Goal: Find specific page/section: Find specific page/section

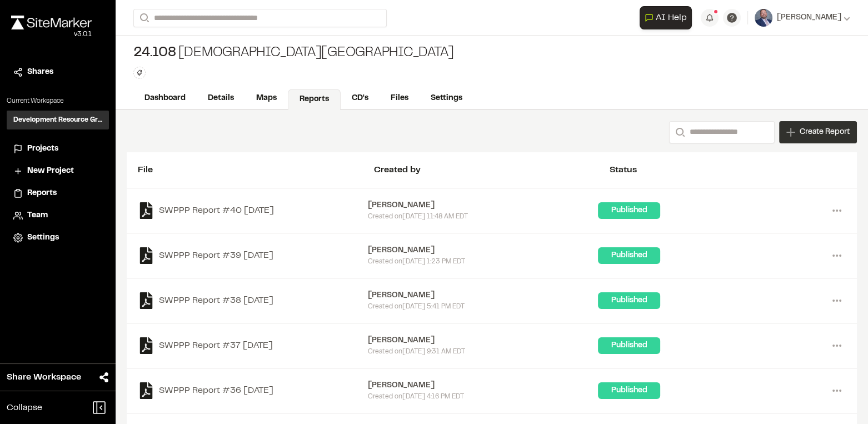
click at [810, 133] on span "Create Report" at bounding box center [824, 132] width 50 height 12
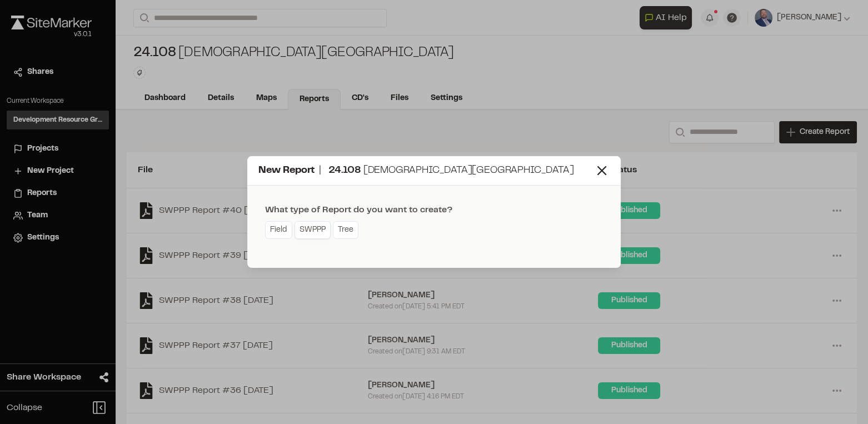
click at [312, 229] on link "SWPPP" at bounding box center [312, 230] width 36 height 18
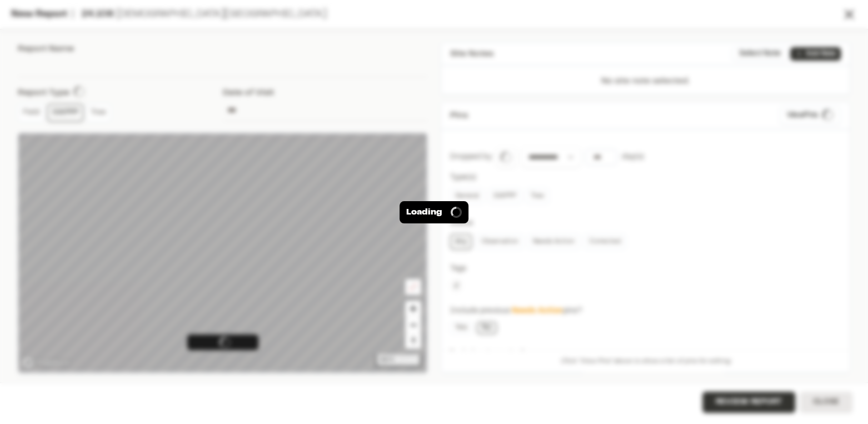
type input "**********"
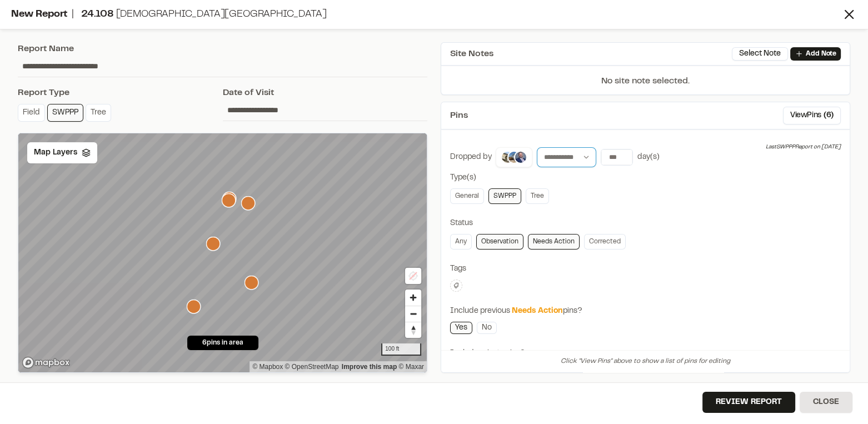
click at [575, 157] on select "**********" at bounding box center [566, 157] width 59 height 20
click at [537, 147] on select "**********" at bounding box center [566, 157] width 59 height 20
click at [613, 155] on input "number" at bounding box center [616, 157] width 31 height 16
click at [611, 156] on input "number" at bounding box center [616, 157] width 31 height 16
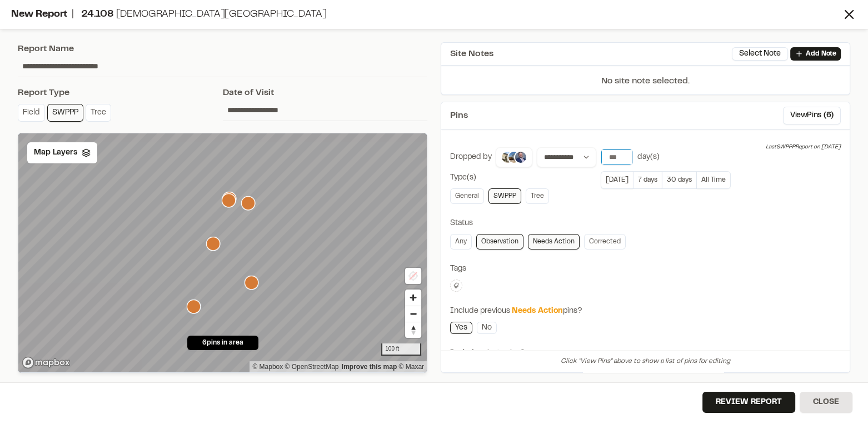
click at [611, 156] on input "number" at bounding box center [616, 157] width 31 height 16
type input "*"
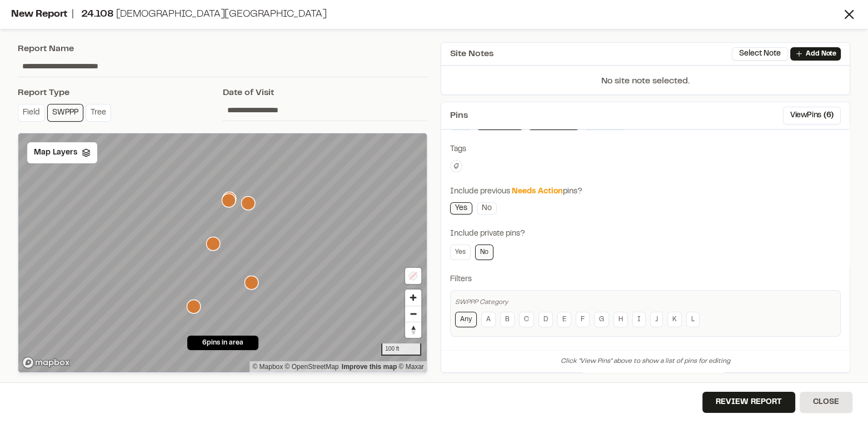
scroll to position [121, 0]
click at [748, 397] on button "Review Report" at bounding box center [748, 402] width 93 height 21
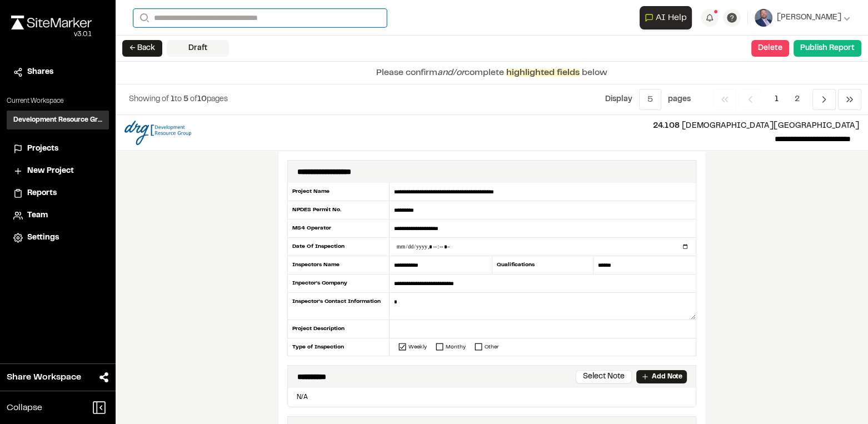
click at [263, 20] on input "Search" at bounding box center [259, 18] width 253 height 18
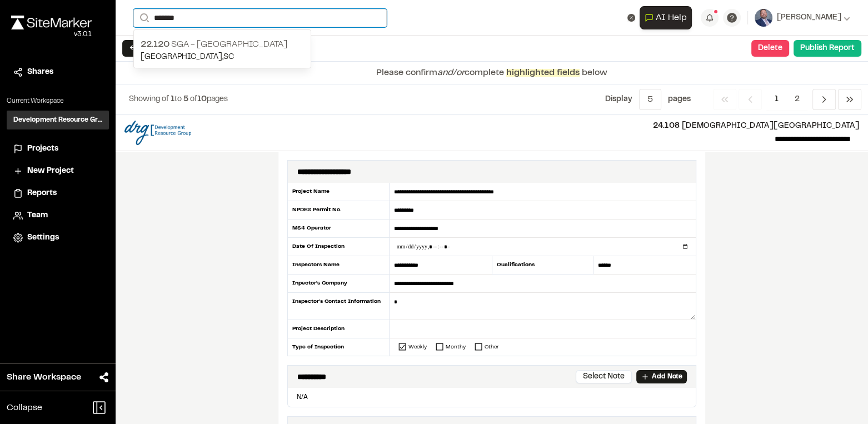
type input "*******"
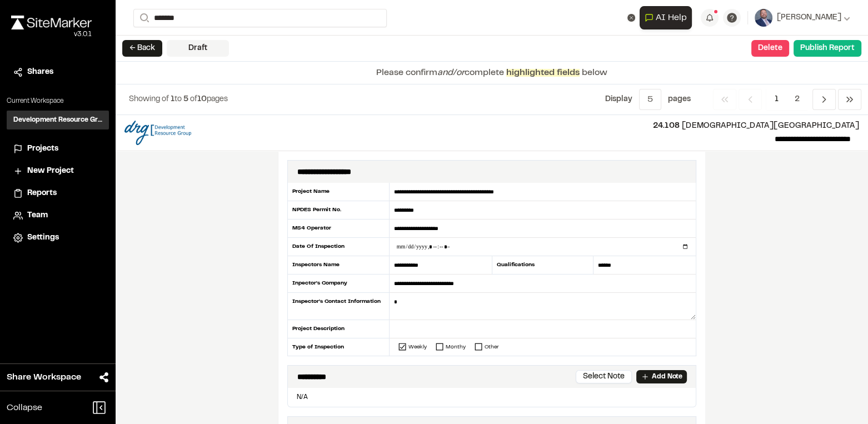
click at [256, 51] on p "[GEOGRAPHIC_DATA] , [GEOGRAPHIC_DATA]" at bounding box center [222, 57] width 163 height 12
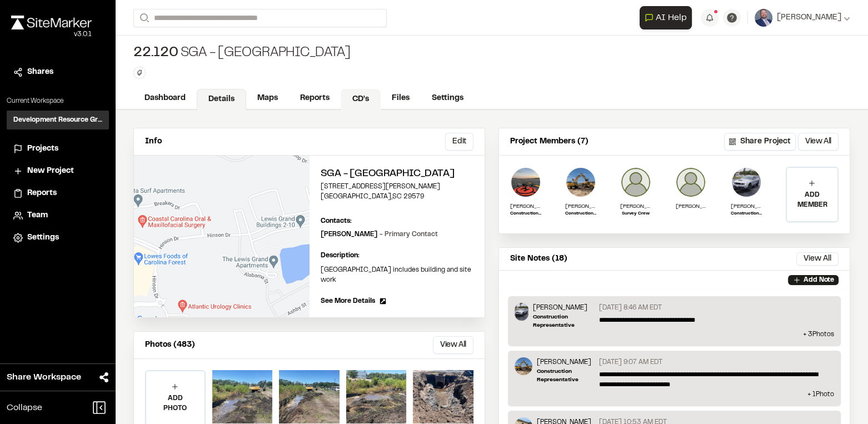
click at [360, 99] on link "CD's" at bounding box center [360, 99] width 40 height 21
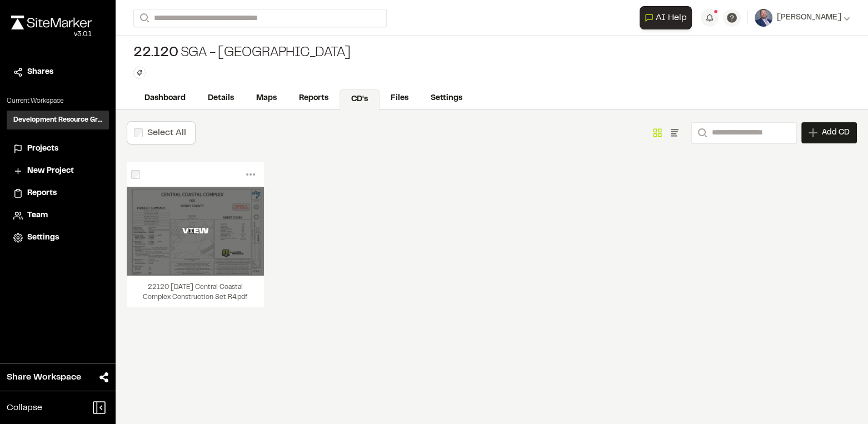
click at [204, 217] on div "VIEW" at bounding box center [195, 231] width 137 height 89
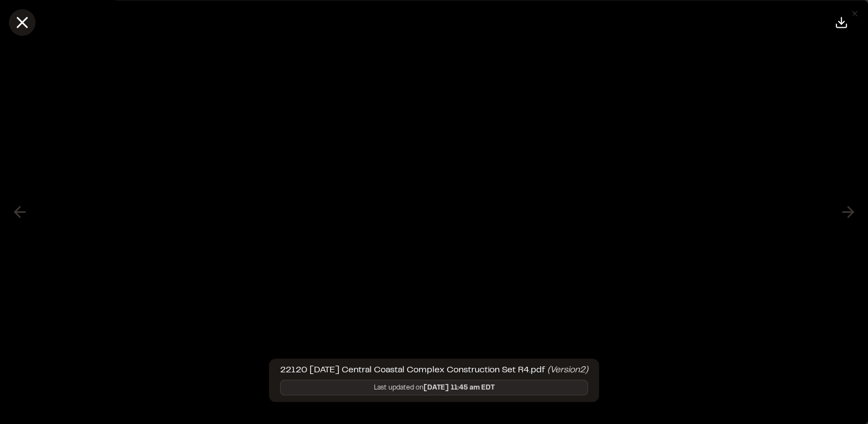
click at [28, 26] on icon at bounding box center [22, 22] width 19 height 19
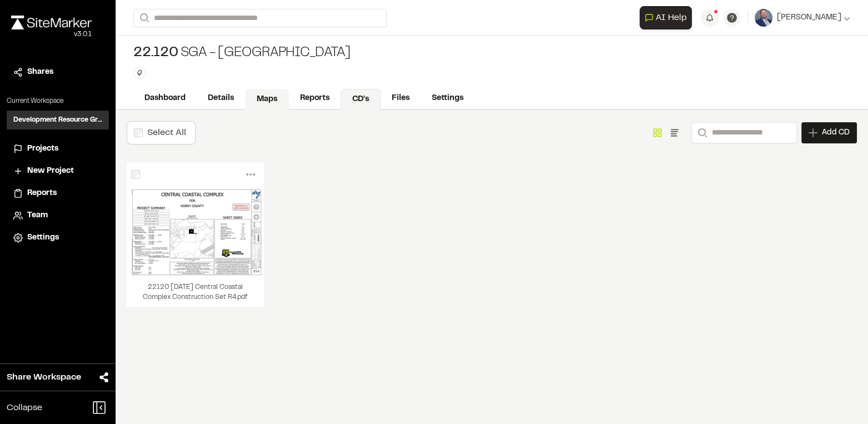
click at [262, 93] on link "Maps" at bounding box center [267, 99] width 44 height 21
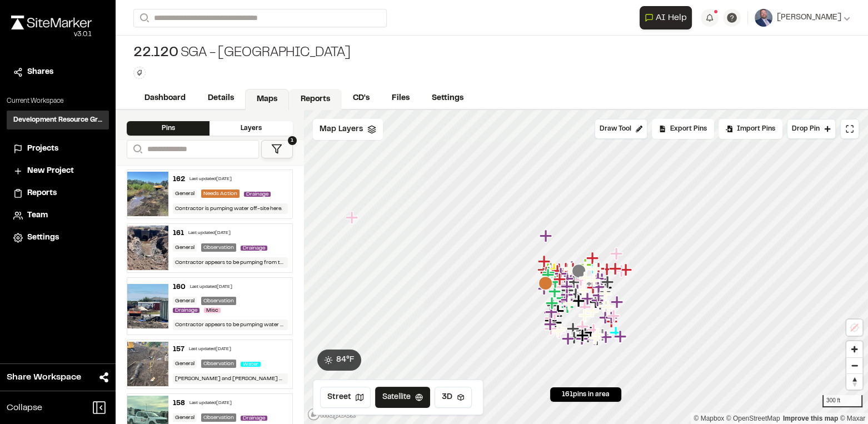
click at [304, 98] on link "Reports" at bounding box center [315, 99] width 53 height 21
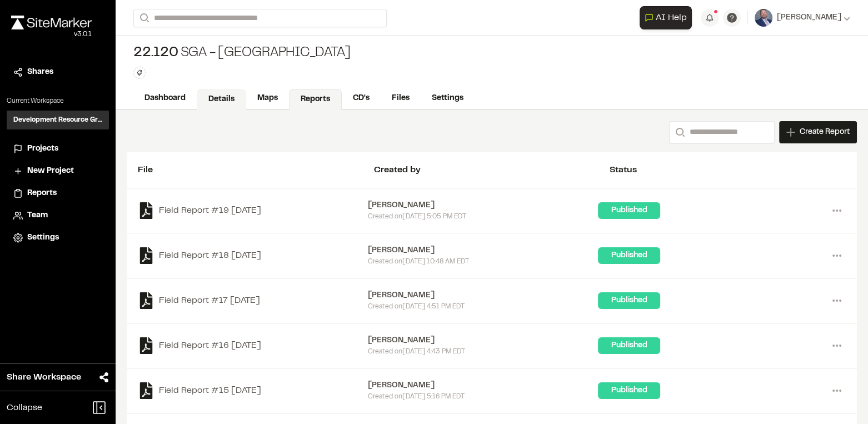
click at [210, 94] on link "Details" at bounding box center [221, 99] width 49 height 21
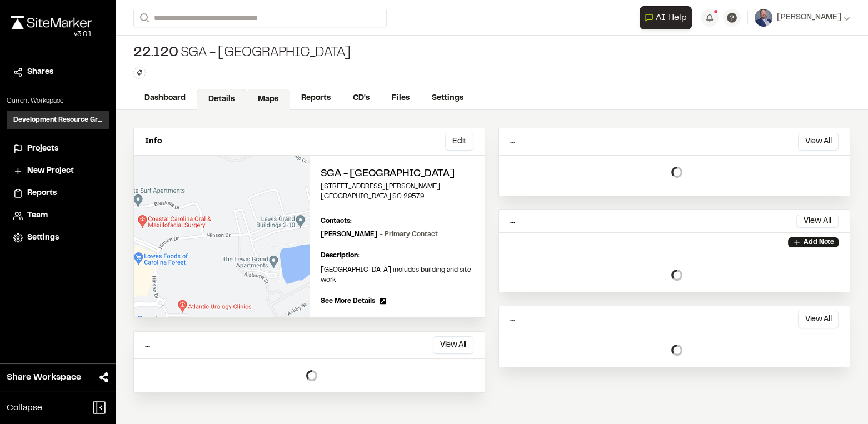
click at [260, 96] on link "Maps" at bounding box center [268, 99] width 44 height 21
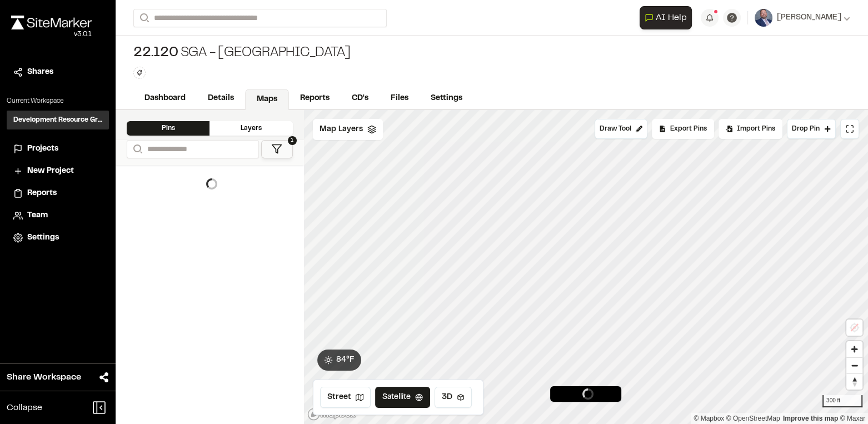
click at [174, 125] on div "Pins" at bounding box center [168, 128] width 83 height 14
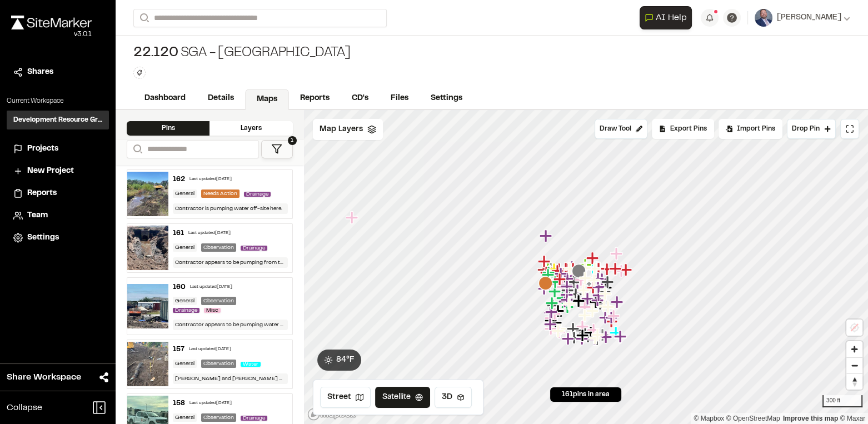
click at [227, 178] on div "Last updated [DATE]" at bounding box center [210, 179] width 42 height 7
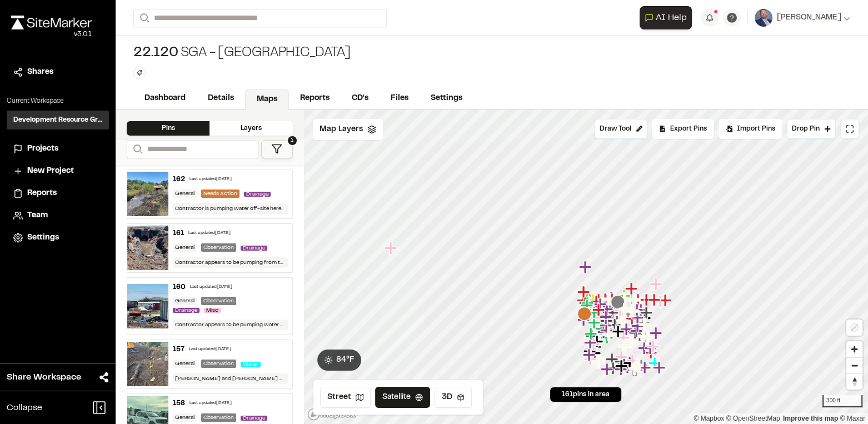
click at [223, 230] on div "Last updated [DATE]" at bounding box center [209, 233] width 42 height 7
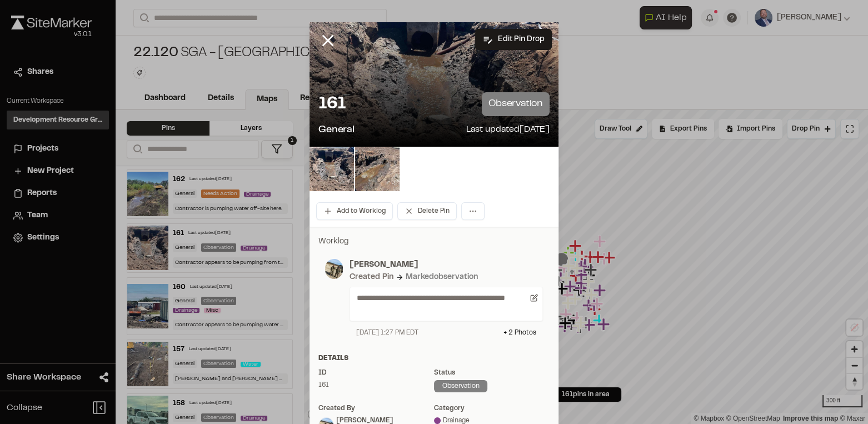
click at [411, 93] on div "161 observation" at bounding box center [433, 104] width 231 height 24
click at [322, 167] on img at bounding box center [331, 169] width 44 height 44
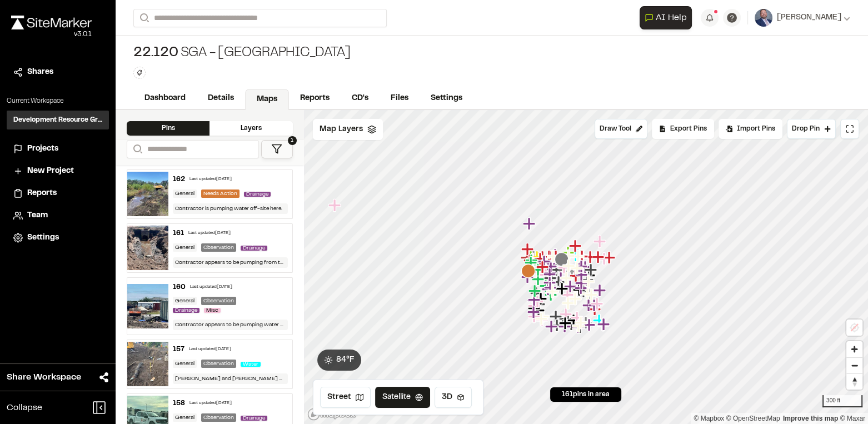
click at [247, 300] on div "General Observation Drainage Misc" at bounding box center [230, 306] width 114 height 18
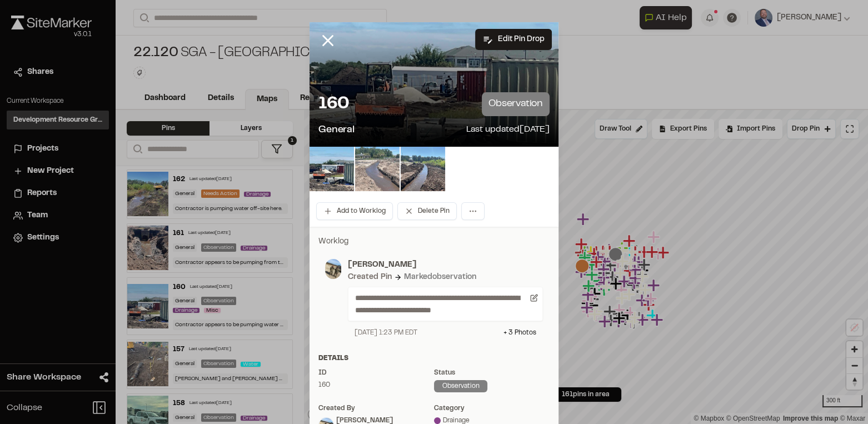
click at [392, 174] on img at bounding box center [377, 169] width 44 height 44
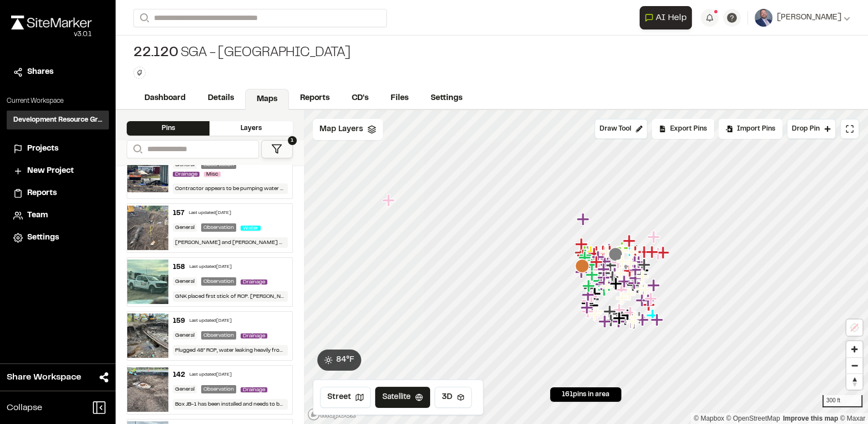
scroll to position [151, 0]
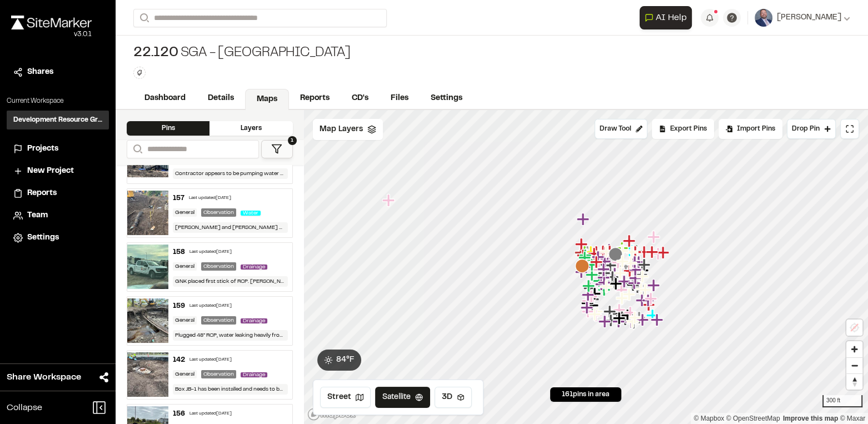
click at [192, 268] on div "General" at bounding box center [185, 266] width 24 height 8
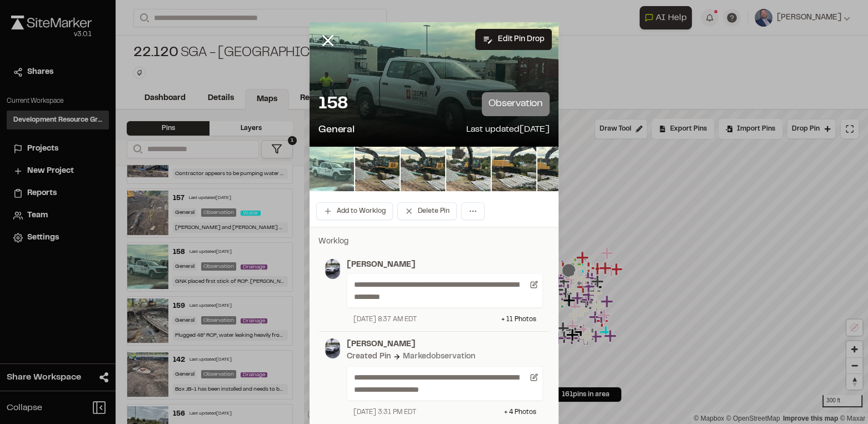
click at [329, 169] on img at bounding box center [331, 169] width 44 height 44
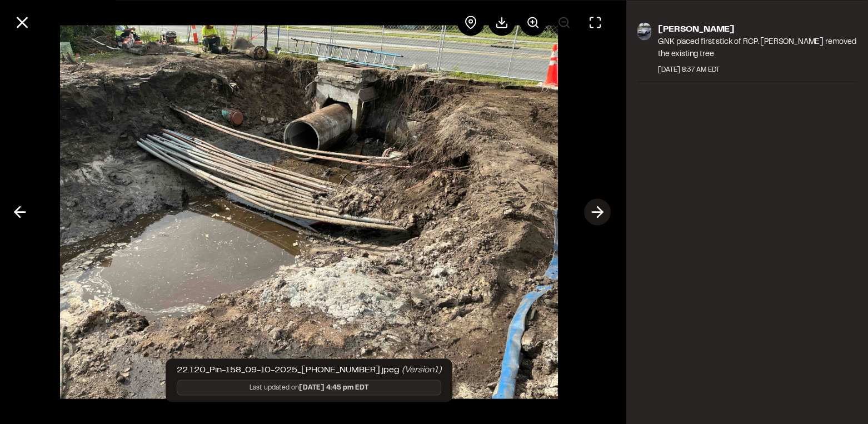
click at [588, 213] on icon at bounding box center [597, 212] width 18 height 19
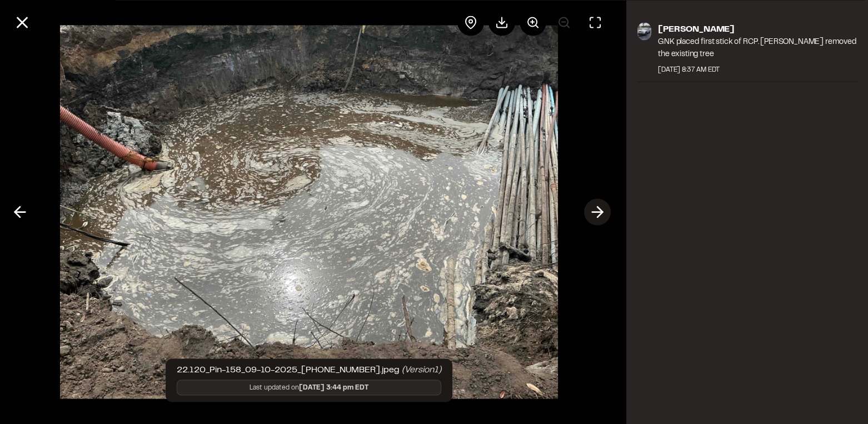
click at [597, 216] on icon at bounding box center [597, 212] width 18 height 19
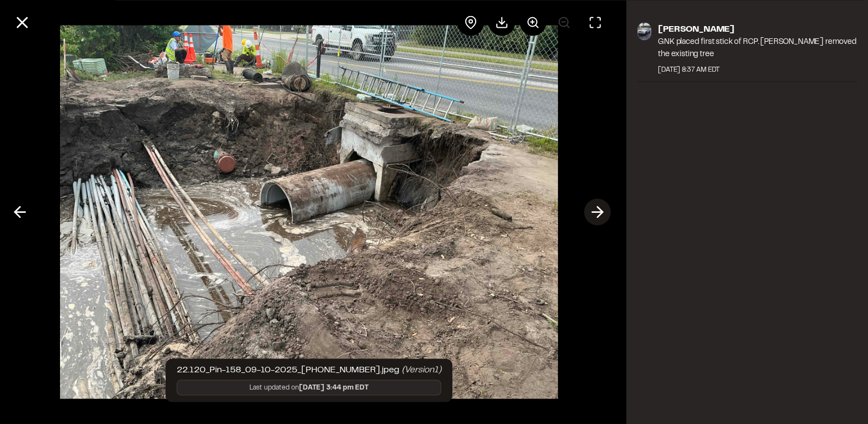
click at [594, 216] on icon at bounding box center [597, 212] width 18 height 19
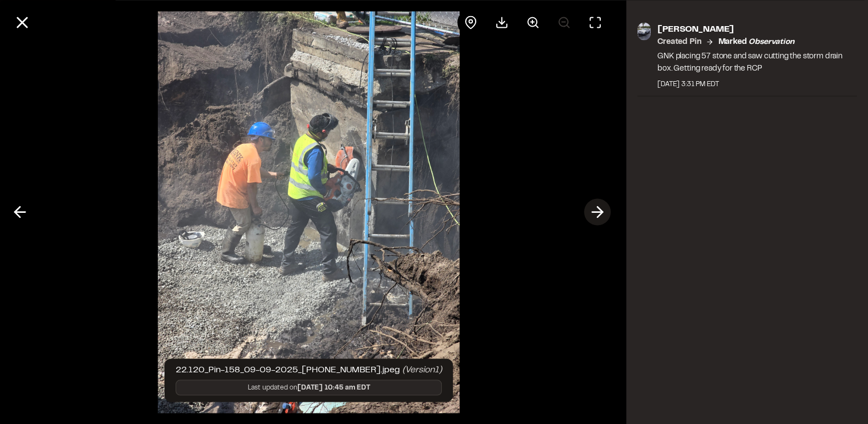
click at [594, 204] on icon at bounding box center [597, 212] width 18 height 19
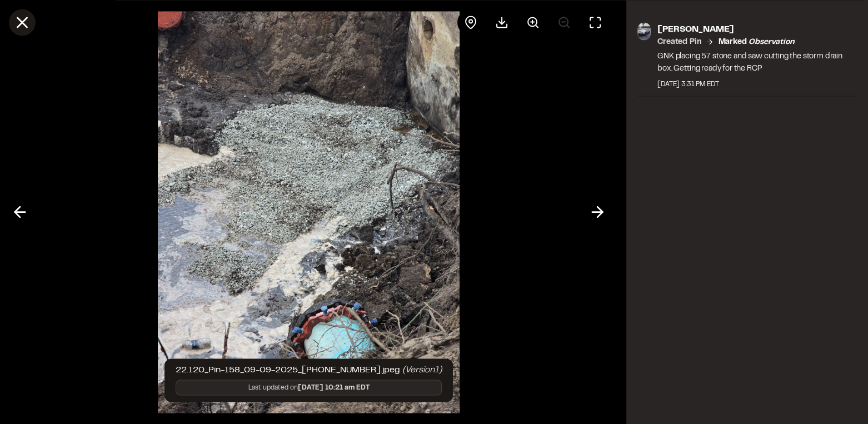
click at [16, 19] on icon at bounding box center [22, 22] width 19 height 19
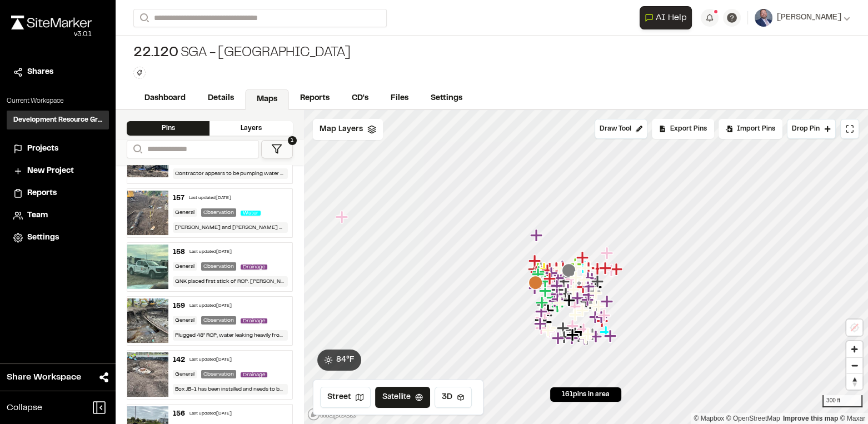
click at [178, 309] on div "159 Last updated [DATE] General Observation Drainage Plugged 48” RCP, water lea…" at bounding box center [229, 321] width 123 height 48
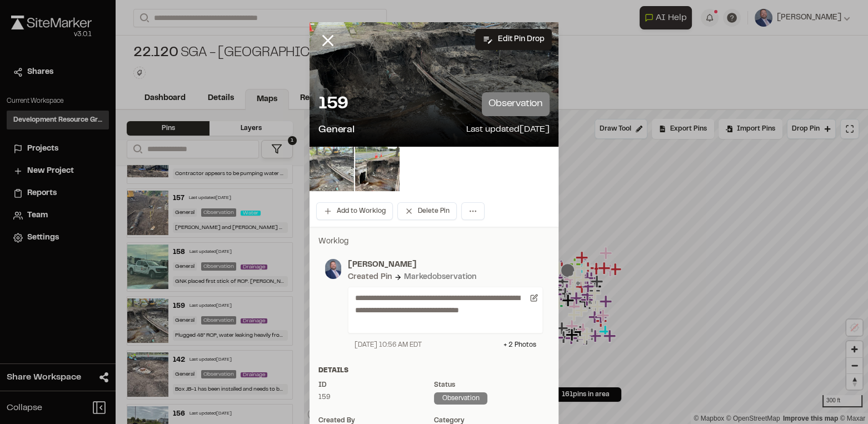
click at [344, 177] on img at bounding box center [331, 169] width 44 height 44
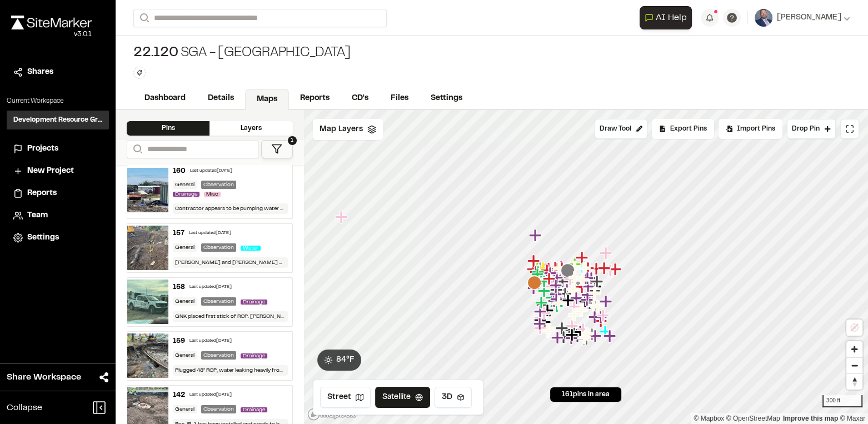
scroll to position [101, 0]
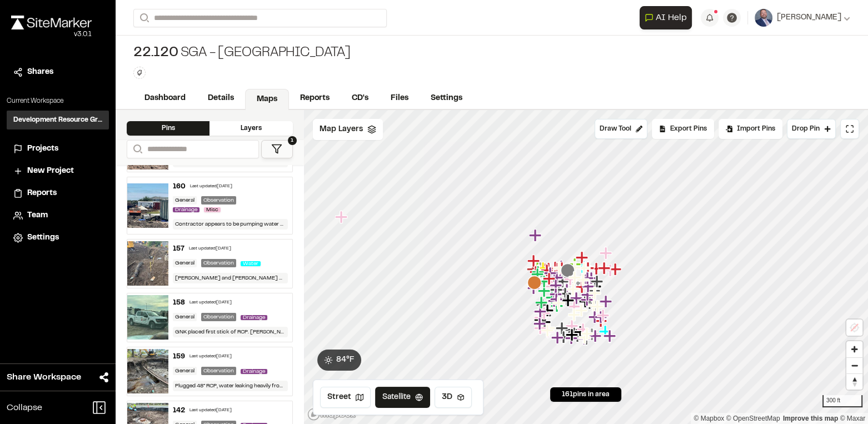
click at [253, 204] on div "General Observation Drainage Misc" at bounding box center [230, 205] width 114 height 18
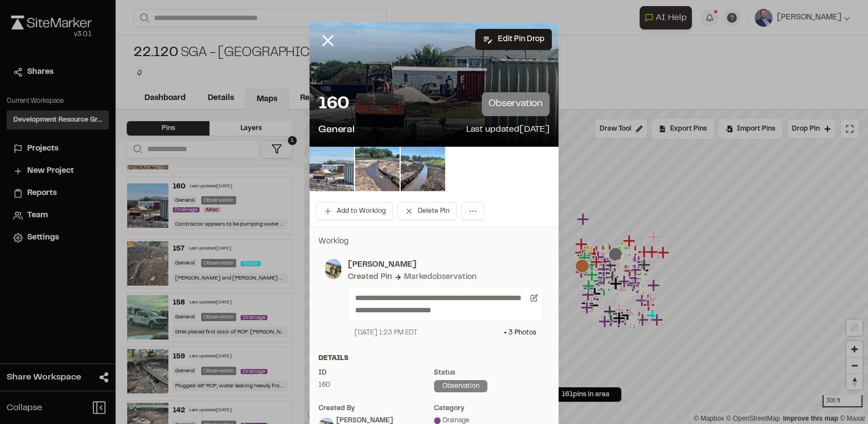
click at [330, 178] on img at bounding box center [331, 169] width 44 height 44
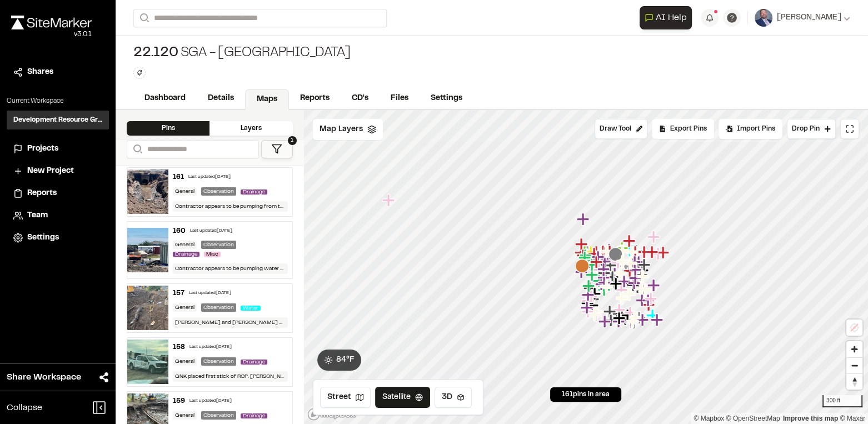
scroll to position [0, 0]
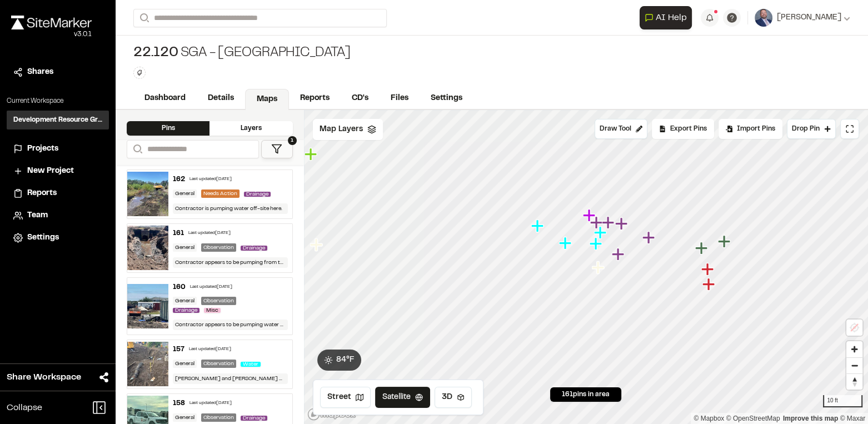
click at [537, 232] on icon "Map marker" at bounding box center [536, 225] width 12 height 12
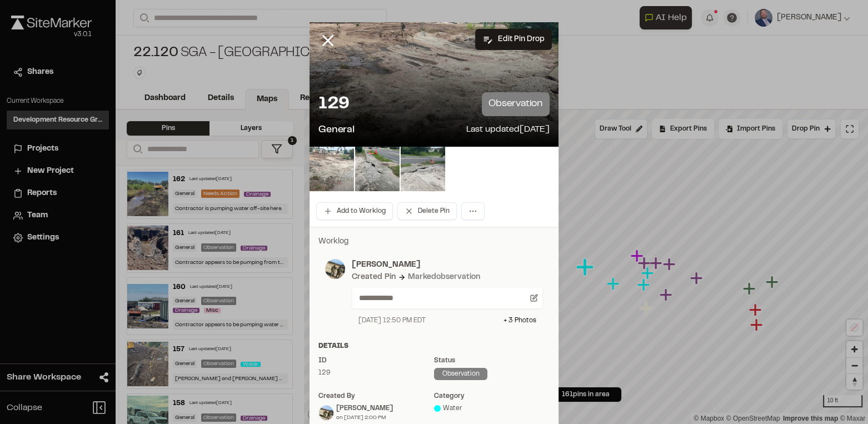
click at [327, 167] on img at bounding box center [331, 169] width 44 height 44
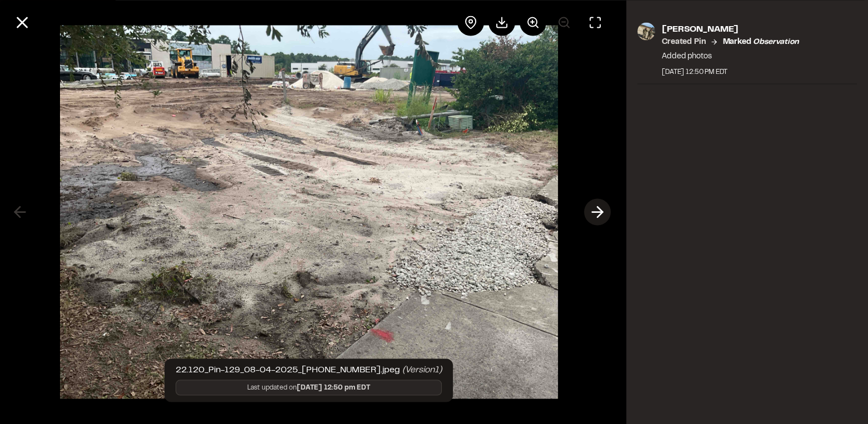
click at [602, 204] on icon at bounding box center [597, 212] width 18 height 19
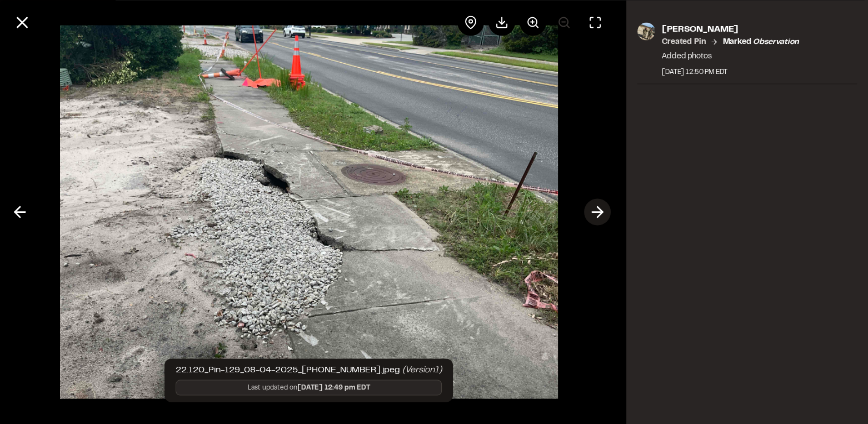
click at [602, 204] on icon at bounding box center [597, 212] width 18 height 19
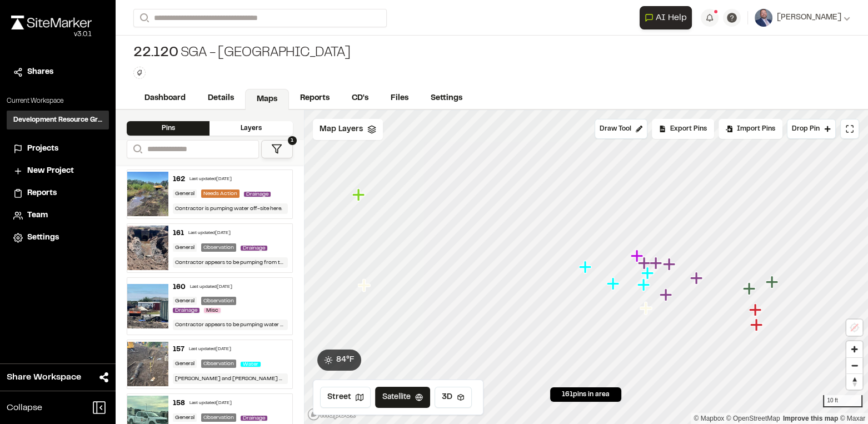
click at [612, 284] on icon "Map marker" at bounding box center [612, 283] width 12 height 12
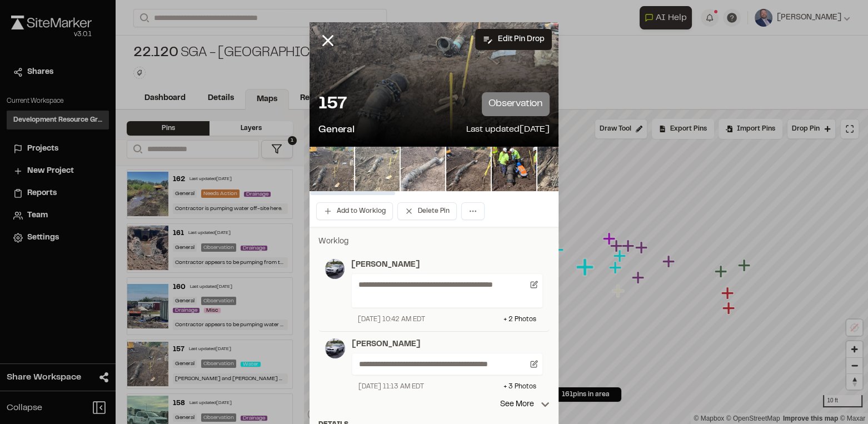
click at [418, 175] on img at bounding box center [422, 169] width 44 height 44
